Goal: Use online tool/utility: Utilize a website feature to perform a specific function

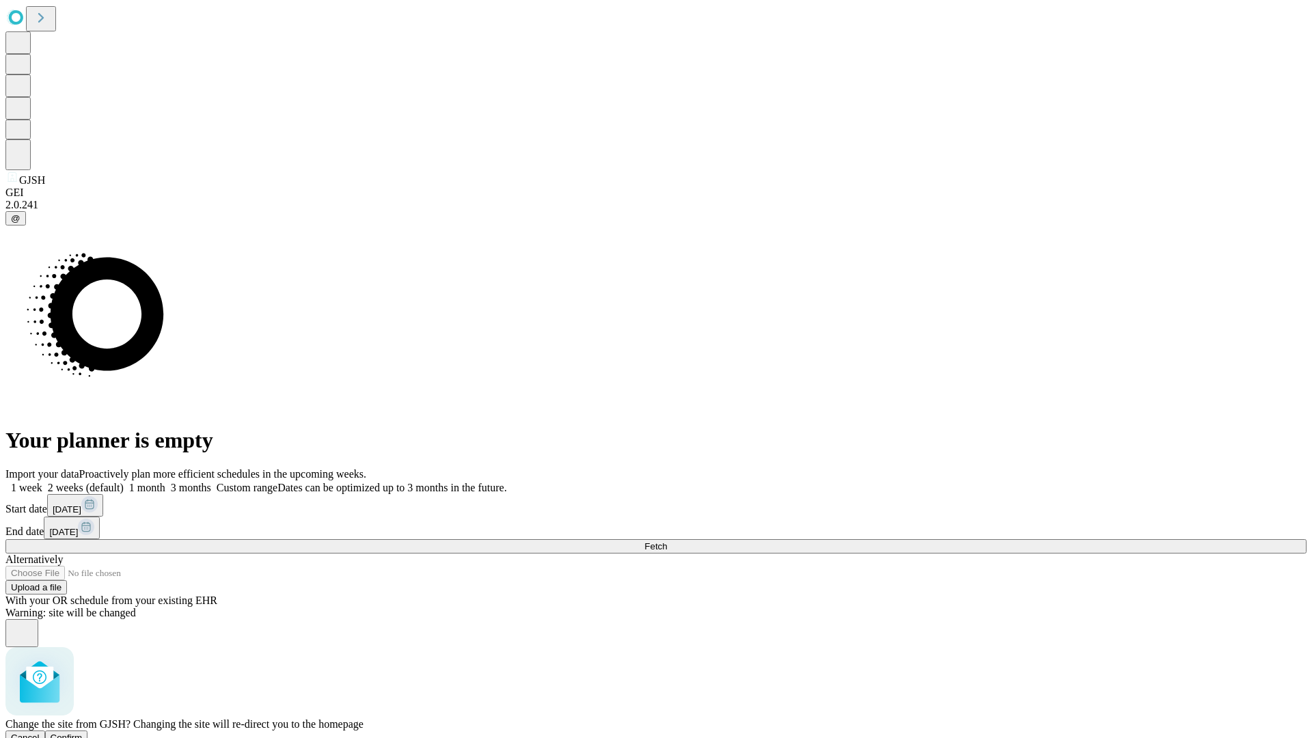
click at [83, 732] on span "Confirm" at bounding box center [67, 737] width 32 height 10
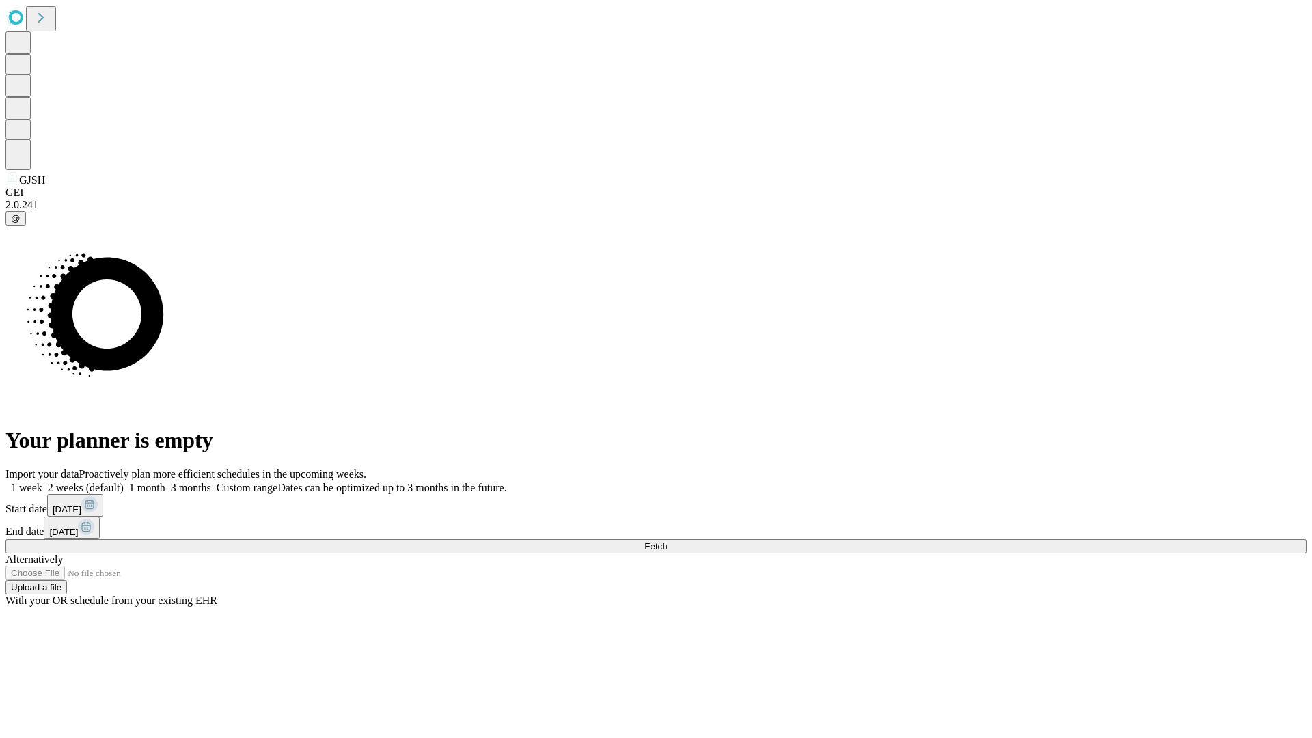
click at [42, 482] on label "1 week" at bounding box center [23, 488] width 37 height 12
click at [667, 541] on span "Fetch" at bounding box center [655, 546] width 23 height 10
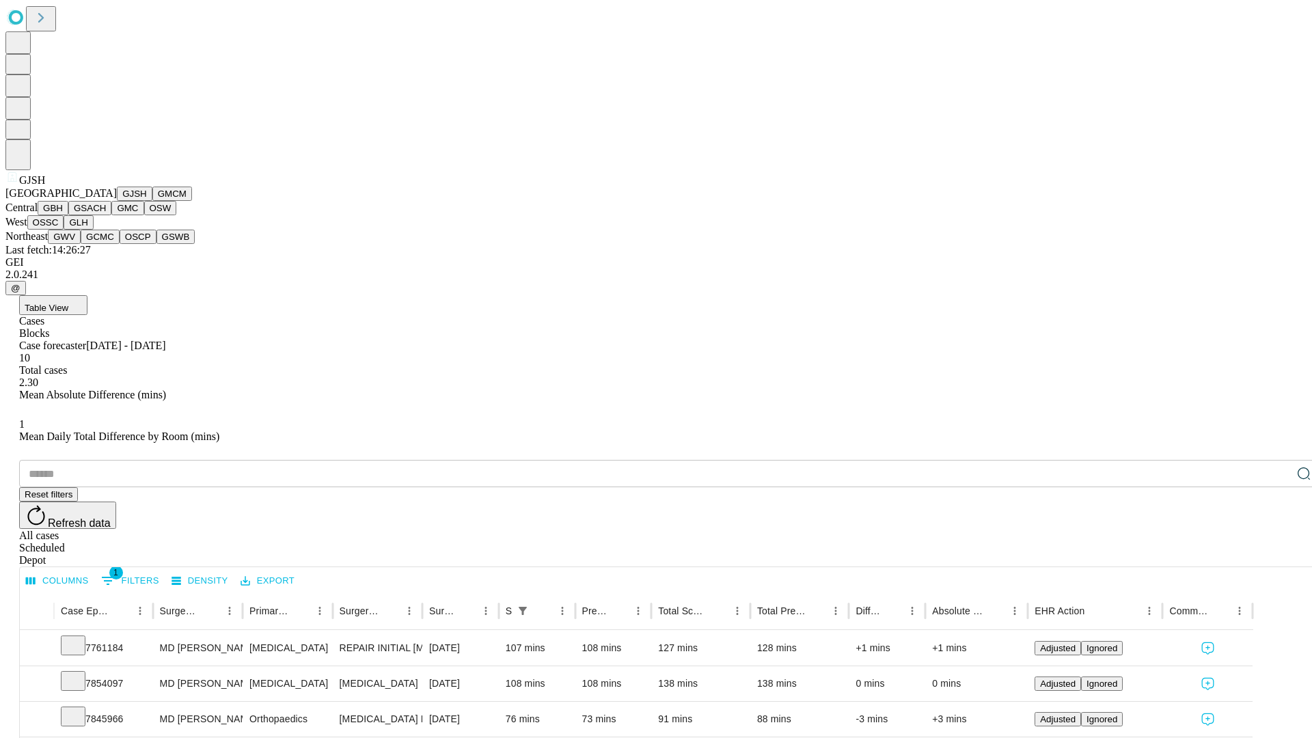
click at [152, 201] on button "GMCM" at bounding box center [172, 193] width 40 height 14
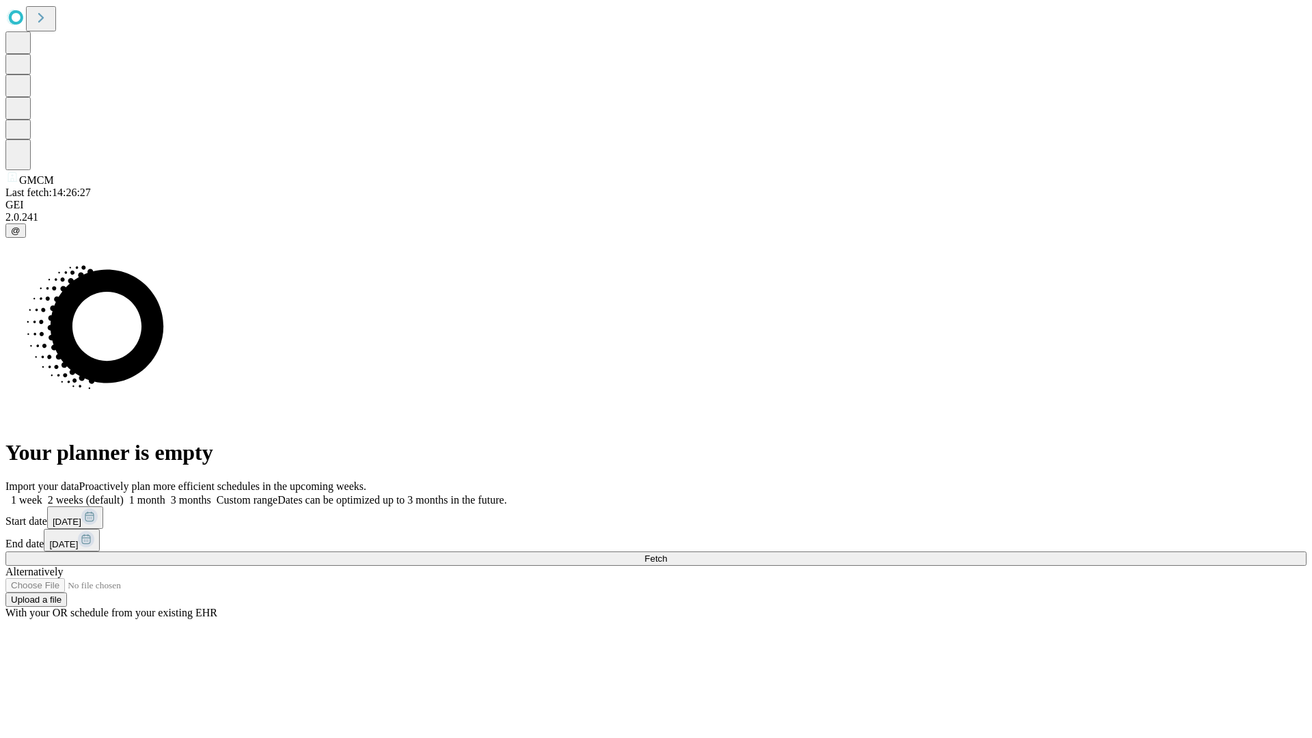
click at [42, 494] on label "1 week" at bounding box center [23, 500] width 37 height 12
click at [667, 553] on span "Fetch" at bounding box center [655, 558] width 23 height 10
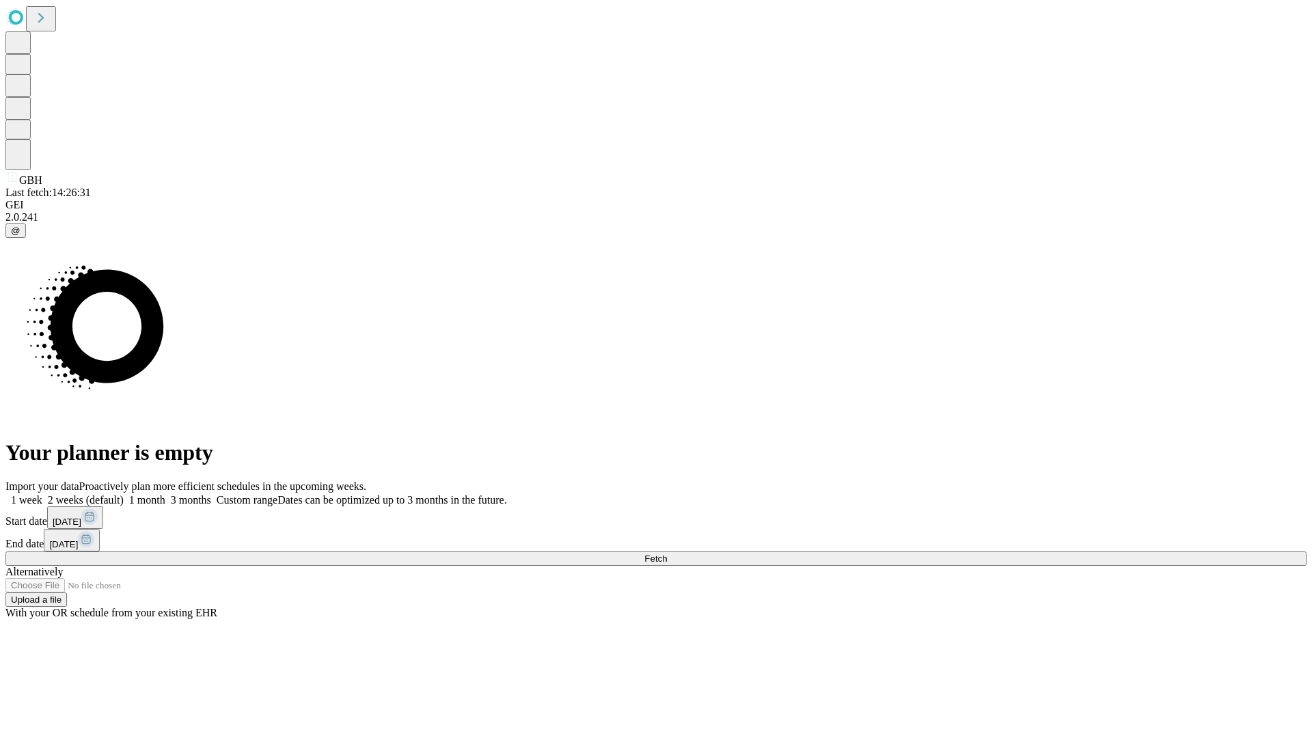
click at [667, 553] on span "Fetch" at bounding box center [655, 558] width 23 height 10
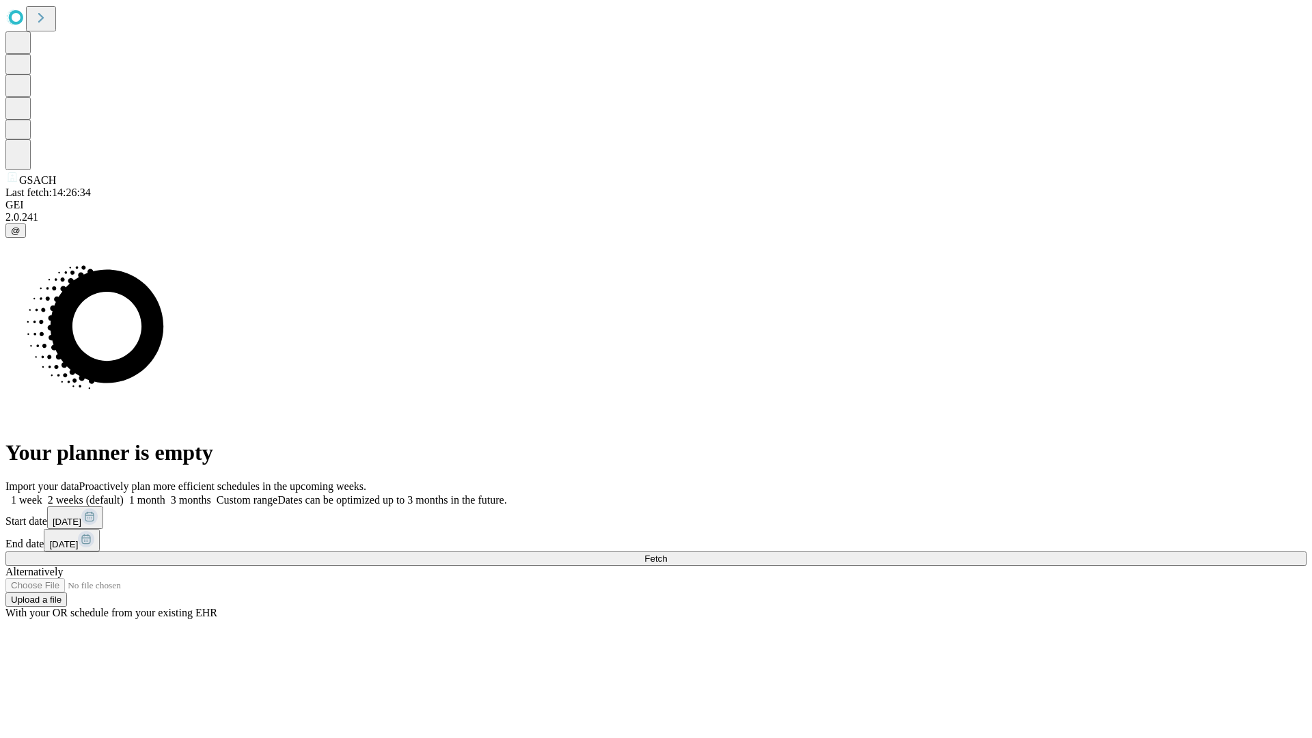
click at [42, 494] on label "1 week" at bounding box center [23, 500] width 37 height 12
click at [667, 553] on span "Fetch" at bounding box center [655, 558] width 23 height 10
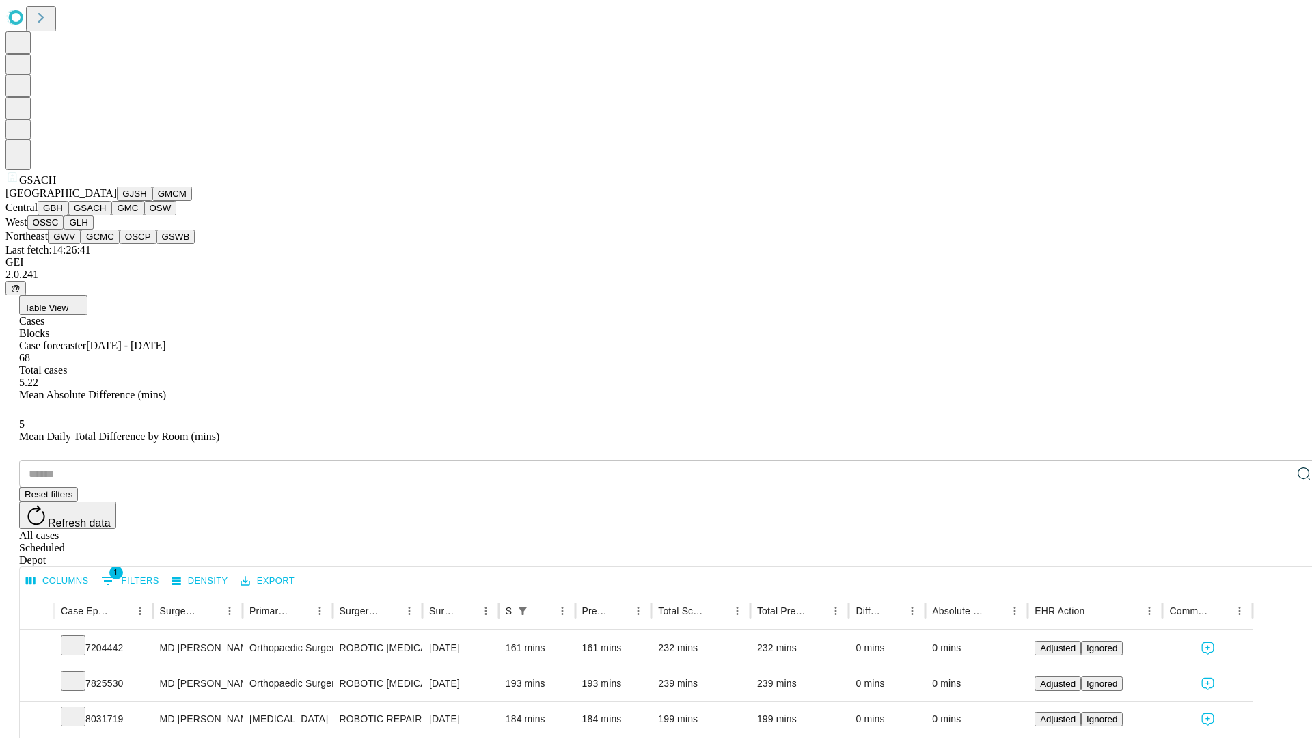
click at [111, 215] on button "GMC" at bounding box center [127, 208] width 32 height 14
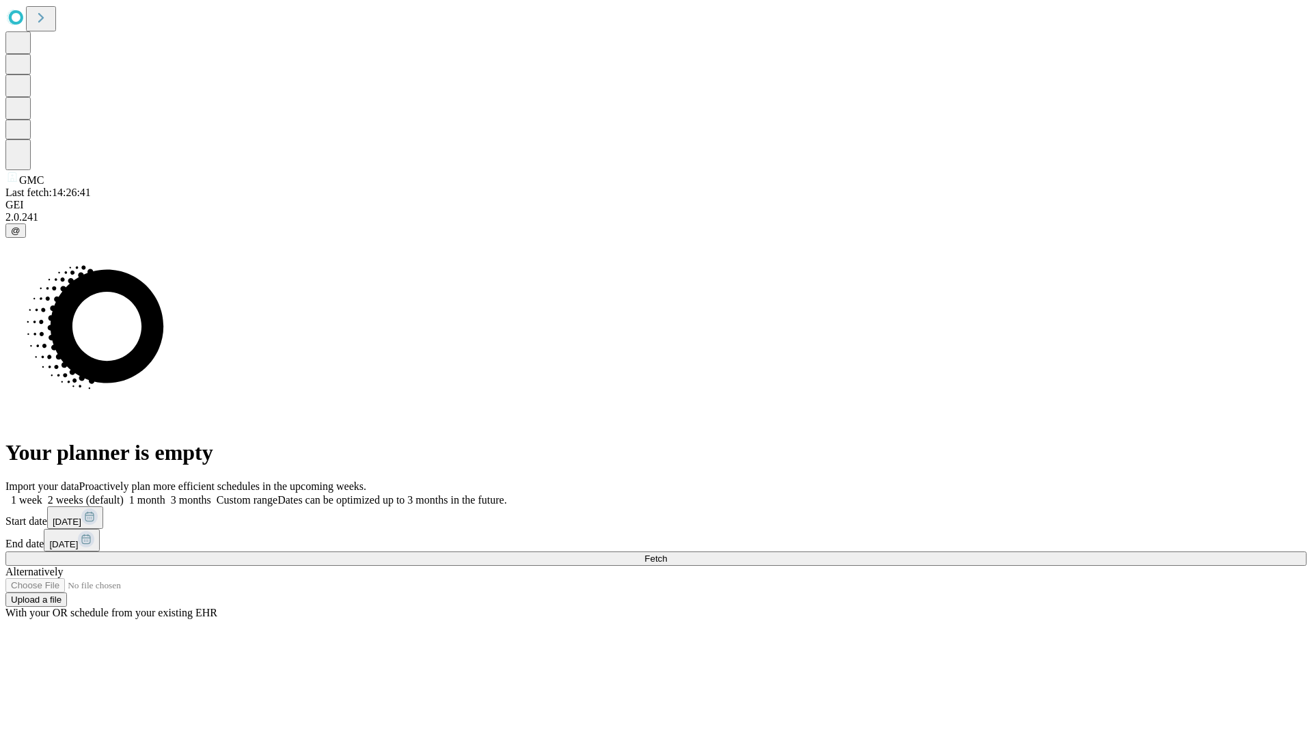
click at [42, 494] on label "1 week" at bounding box center [23, 500] width 37 height 12
click at [667, 553] on span "Fetch" at bounding box center [655, 558] width 23 height 10
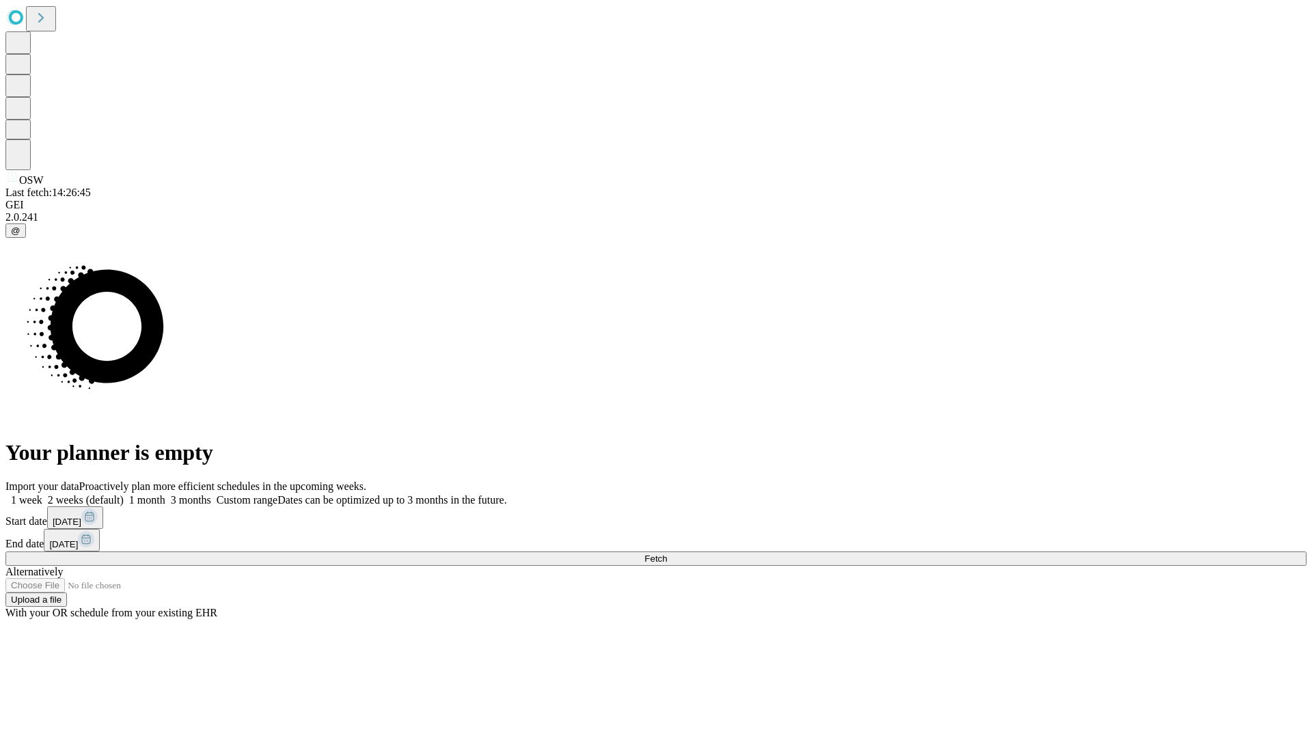
click at [42, 494] on label "1 week" at bounding box center [23, 500] width 37 height 12
click at [667, 553] on span "Fetch" at bounding box center [655, 558] width 23 height 10
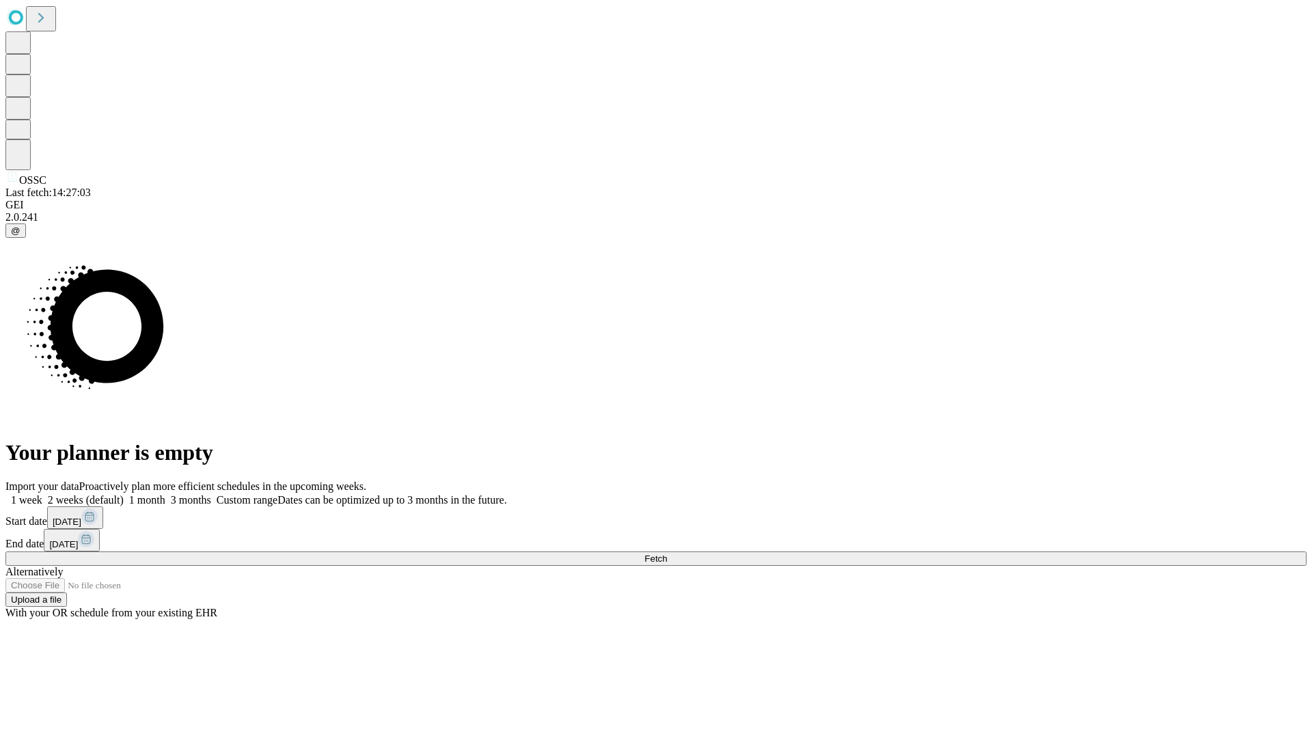
click at [42, 494] on label "1 week" at bounding box center [23, 500] width 37 height 12
click at [667, 553] on span "Fetch" at bounding box center [655, 558] width 23 height 10
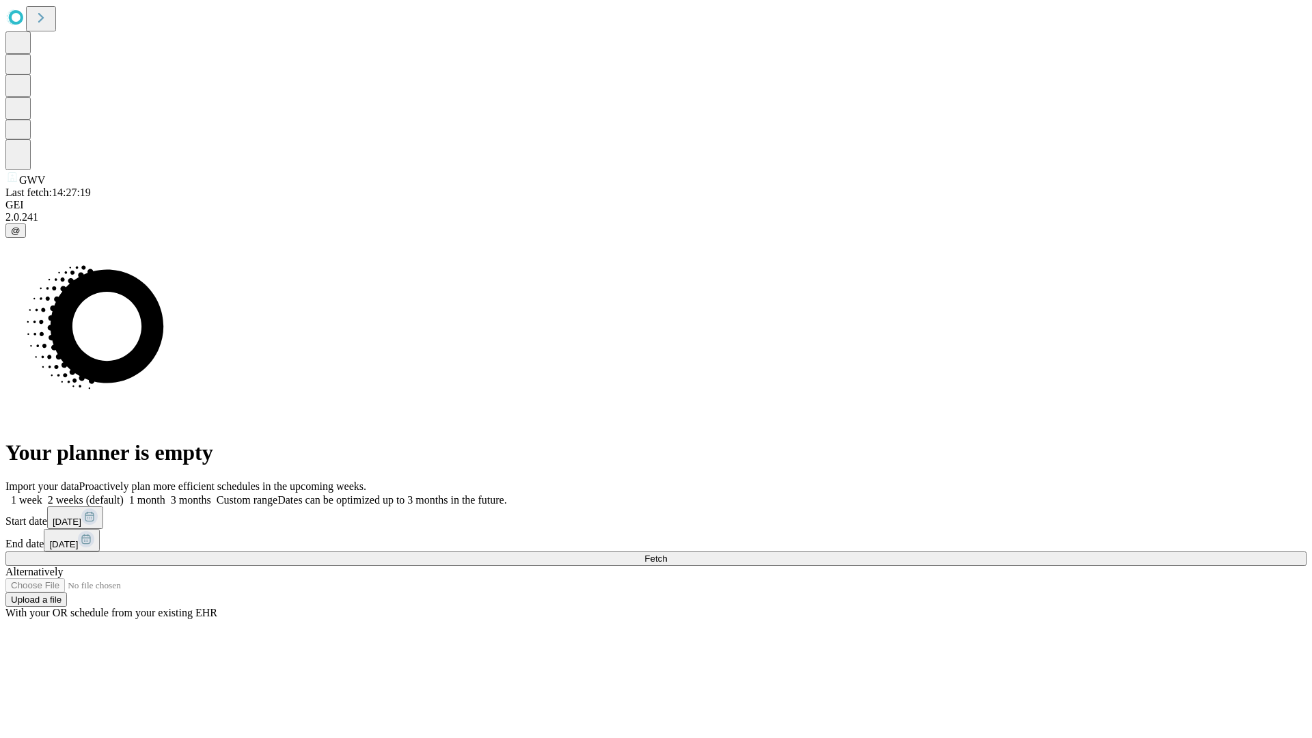
click at [667, 553] on span "Fetch" at bounding box center [655, 558] width 23 height 10
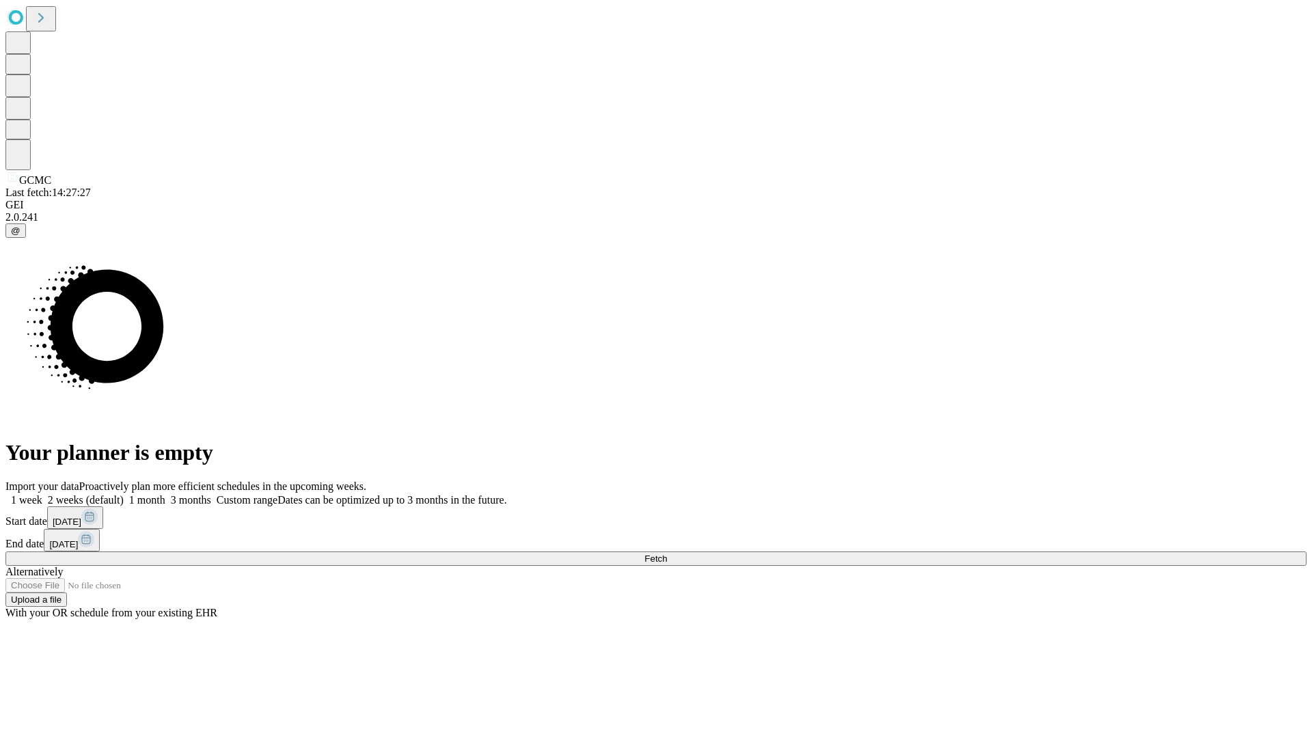
click at [667, 553] on span "Fetch" at bounding box center [655, 558] width 23 height 10
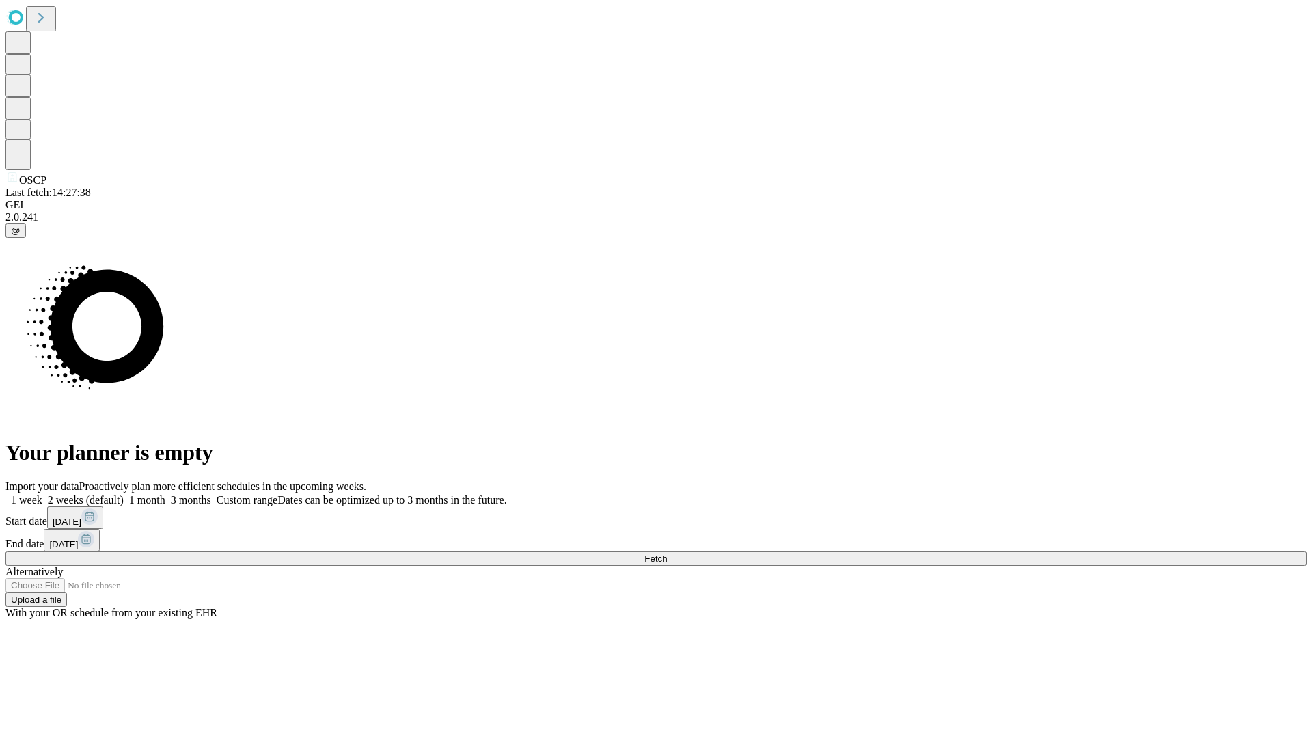
click at [42, 494] on label "1 week" at bounding box center [23, 500] width 37 height 12
click at [667, 553] on span "Fetch" at bounding box center [655, 558] width 23 height 10
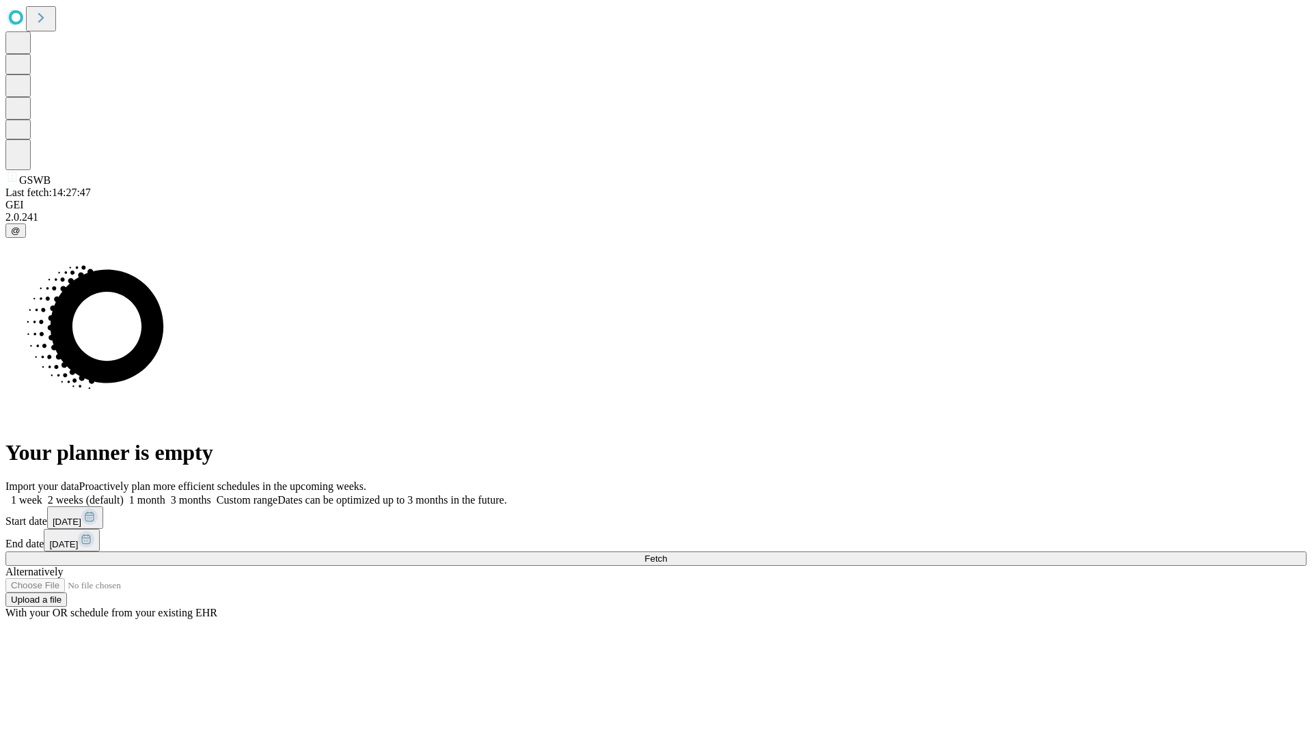
click at [42, 494] on label "1 week" at bounding box center [23, 500] width 37 height 12
click at [667, 553] on span "Fetch" at bounding box center [655, 558] width 23 height 10
